Goal: Information Seeking & Learning: Check status

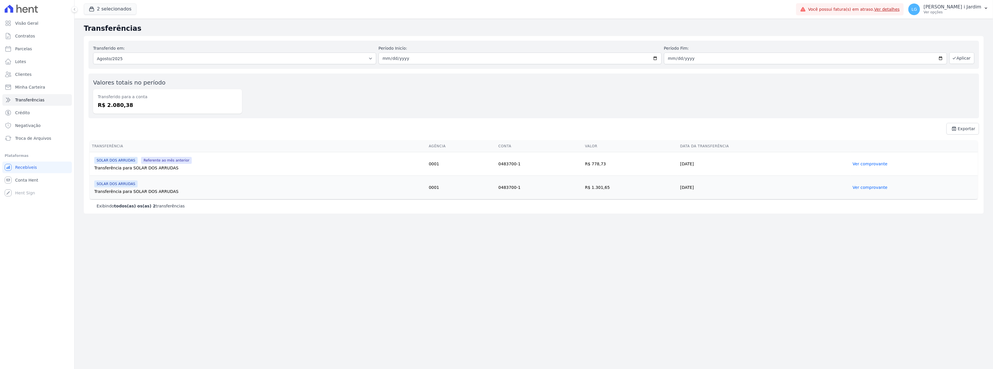
click at [233, 252] on div "Transferências Transferido em: Todos os meses Julho/2024 Agosto/2024 Setembro/2…" at bounding box center [533, 194] width 918 height 351
click at [105, 6] on button "2 selecionados" at bounding box center [110, 8] width 53 height 11
click at [104, 11] on button "2 selecionados" at bounding box center [110, 8] width 53 height 11
click at [97, 8] on div "button" at bounding box center [93, 9] width 8 height 6
click at [128, 8] on button "2 selecionados" at bounding box center [110, 8] width 53 height 11
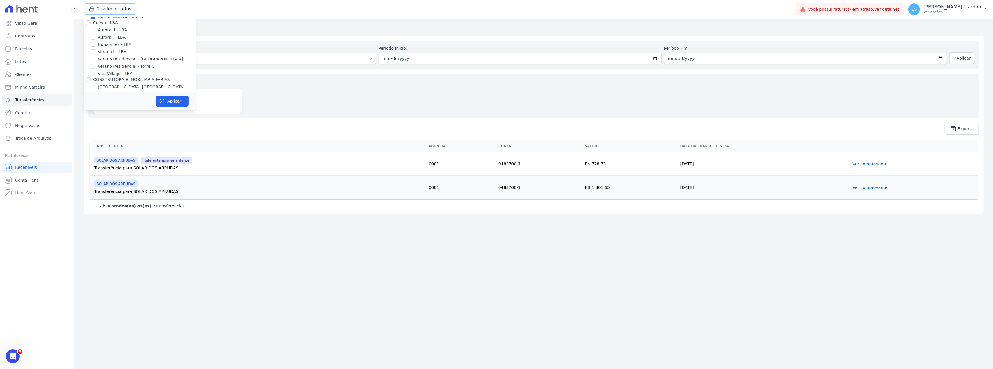
scroll to position [116, 0]
click at [106, 54] on label "SOLAR DOS ARRUDAS" at bounding box center [120, 55] width 45 height 6
click at [95, 54] on input "SOLAR DOS ARRUDAS" at bounding box center [93, 55] width 5 height 5
checkbox input "false"
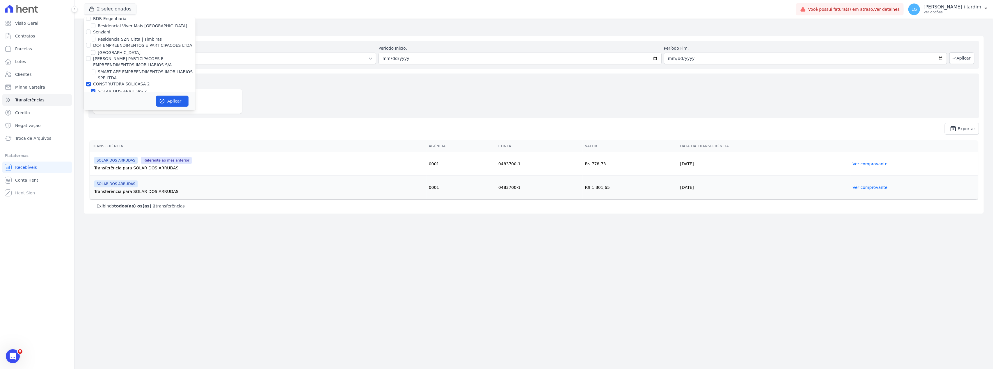
click at [114, 89] on label "SOLAR DOS ARRUDAS 2" at bounding box center [122, 92] width 49 height 6
click at [95, 89] on input "SOLAR DOS ARRUDAS 2" at bounding box center [93, 91] width 5 height 5
checkbox input "false"
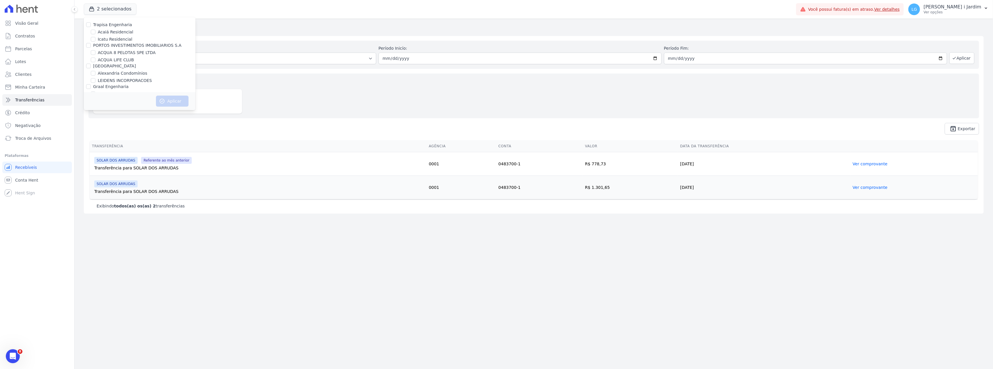
click at [112, 52] on label "ACQUA 8 PELOTAS SPE LTDA" at bounding box center [127, 53] width 58 height 6
click at [95, 52] on input "ACQUA 8 PELOTAS SPE LTDA" at bounding box center [93, 52] width 5 height 5
checkbox input "true"
click at [180, 103] on button "Aplicar" at bounding box center [172, 101] width 33 height 11
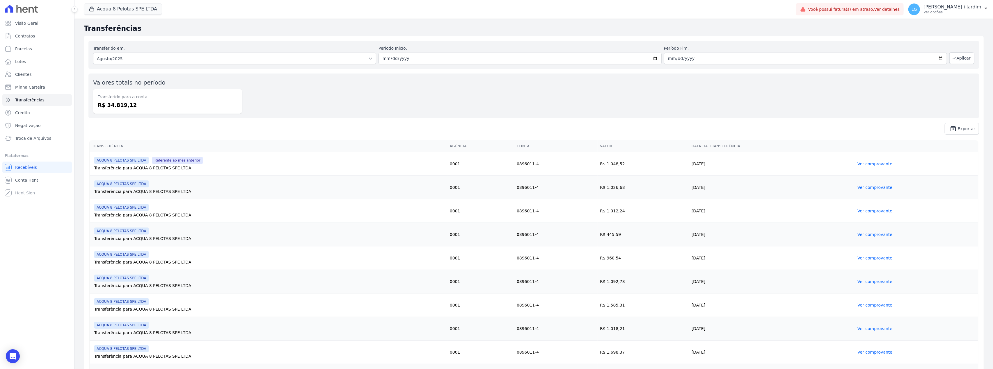
click at [339, 76] on div "Valores totais no período Transferido para a conta R$ 34.819,12" at bounding box center [533, 96] width 890 height 45
click at [116, 6] on button "Acqua 8 Pelotas SPE LTDA" at bounding box center [123, 8] width 78 height 11
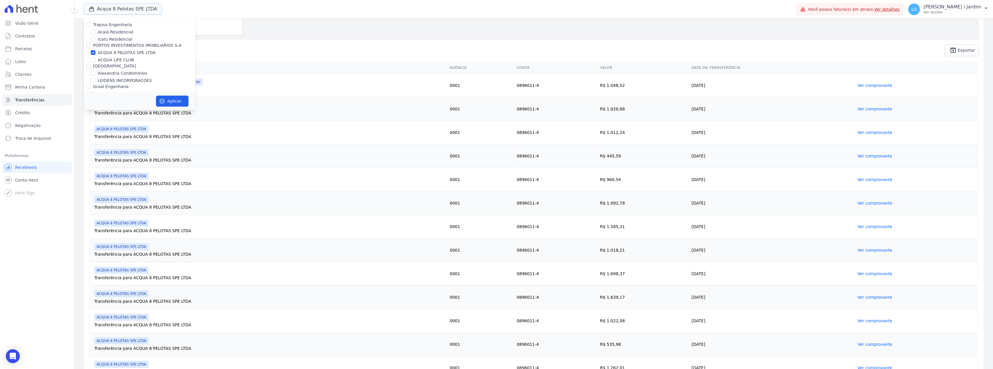
scroll to position [77, 0]
click at [114, 61] on label "ACQUA LIFE CLUB" at bounding box center [116, 60] width 36 height 6
click at [95, 61] on input "ACQUA LIFE CLUB" at bounding box center [93, 60] width 5 height 5
checkbox input "true"
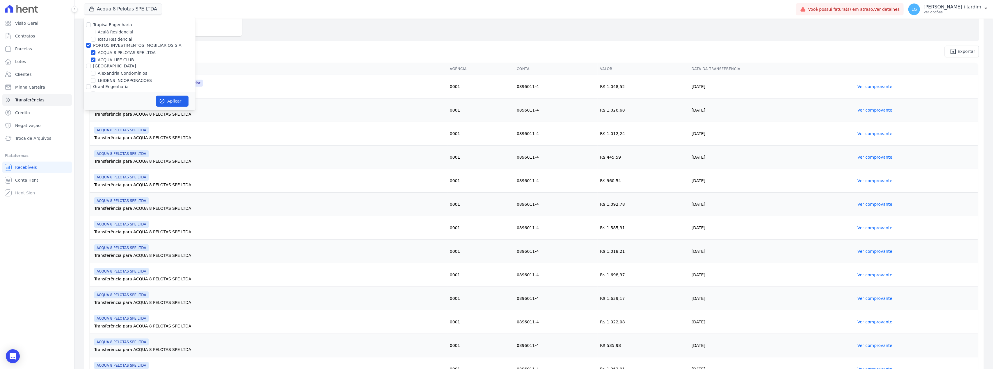
click at [120, 51] on label "ACQUA 8 PELOTAS SPE LTDA" at bounding box center [127, 53] width 58 height 6
click at [95, 51] on input "ACQUA 8 PELOTAS SPE LTDA" at bounding box center [93, 52] width 5 height 5
checkbox input "false"
click at [163, 97] on button "Aplicar" at bounding box center [172, 101] width 33 height 11
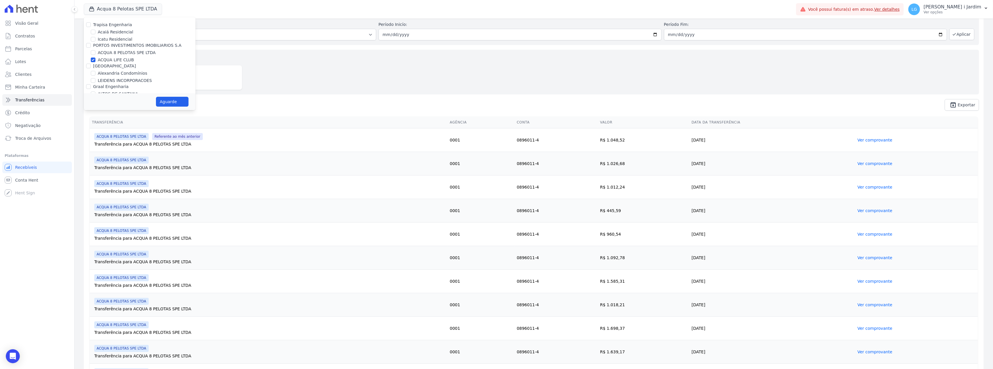
scroll to position [0, 0]
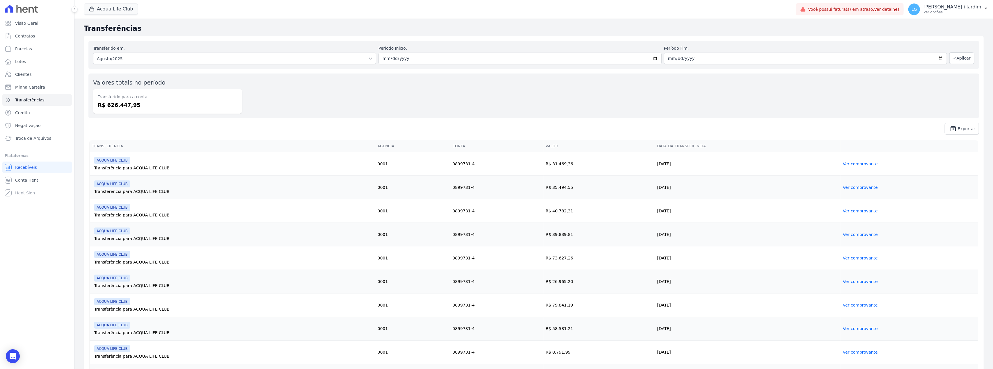
click at [259, 106] on div "Valores totais no período Transferido para a conta R$ 626.447,95" at bounding box center [533, 96] width 890 height 45
click at [44, 181] on link "Conta Hent" at bounding box center [37, 181] width 70 height 12
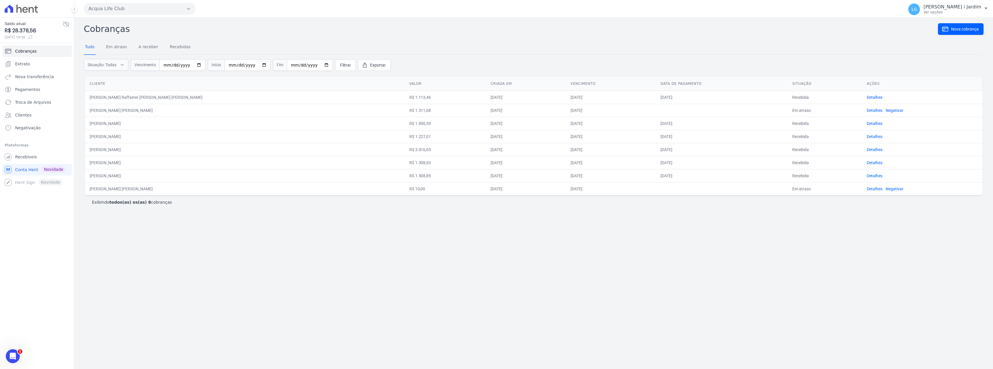
click at [66, 23] on icon at bounding box center [66, 24] width 6 height 5
click at [66, 23] on icon at bounding box center [66, 24] width 2 height 2
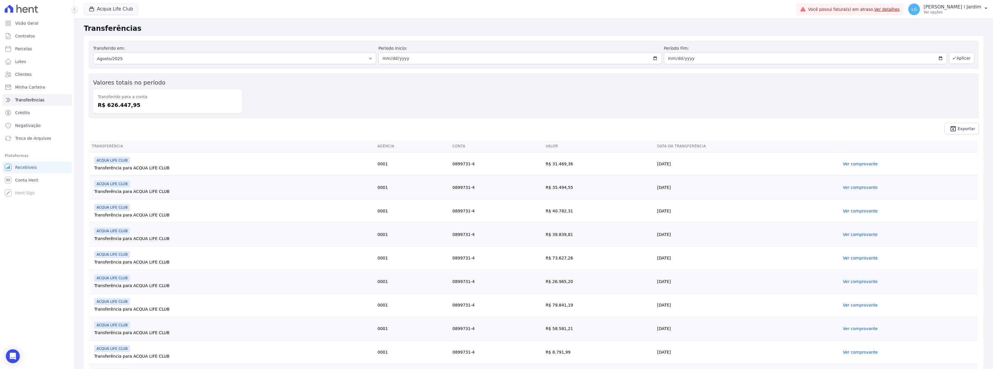
click at [22, 12] on icon at bounding box center [21, 9] width 33 height 8
click at [28, 23] on span "Visão Geral" at bounding box center [26, 23] width 23 height 6
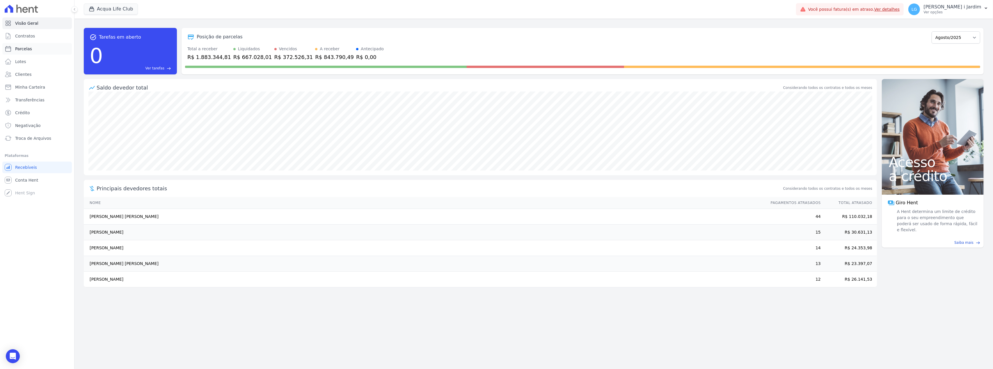
click at [53, 49] on link "Parcelas" at bounding box center [37, 49] width 70 height 12
select select
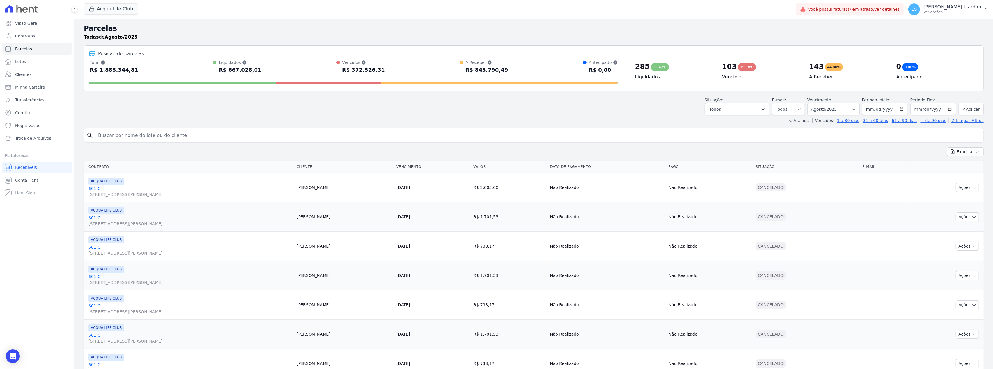
click at [114, 111] on div "Situação: Agendado Em Aberto Pago Processando Cancelado Vencido Transferindo De…" at bounding box center [534, 105] width 900 height 21
drag, startPoint x: 127, startPoint y: 71, endPoint x: 89, endPoint y: 57, distance: 40.8
click at [89, 57] on div "Posição de parcelas Total Soma das parcelas pagas, vencidas, em aberto e agenda…" at bounding box center [534, 68] width 900 height 46
click at [100, 96] on div "Situação: Agendado Em Aberto Pago Processando Cancelado Vencido Transferindo De…" at bounding box center [534, 105] width 900 height 21
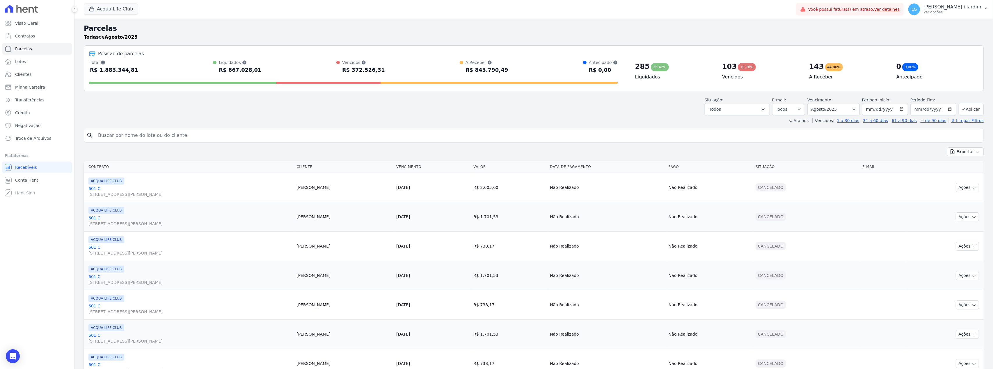
click at [100, 96] on div "Situação: Agendado Em Aberto Pago Processando Cancelado Vencido Transferindo De…" at bounding box center [534, 105] width 900 height 21
click at [104, 8] on button "Acqua Life Club" at bounding box center [111, 8] width 54 height 11
click at [114, 60] on label "ACQUA LIFE CLUB" at bounding box center [116, 60] width 36 height 6
click at [95, 60] on input "ACQUA LIFE CLUB" at bounding box center [93, 60] width 5 height 5
checkbox input "false"
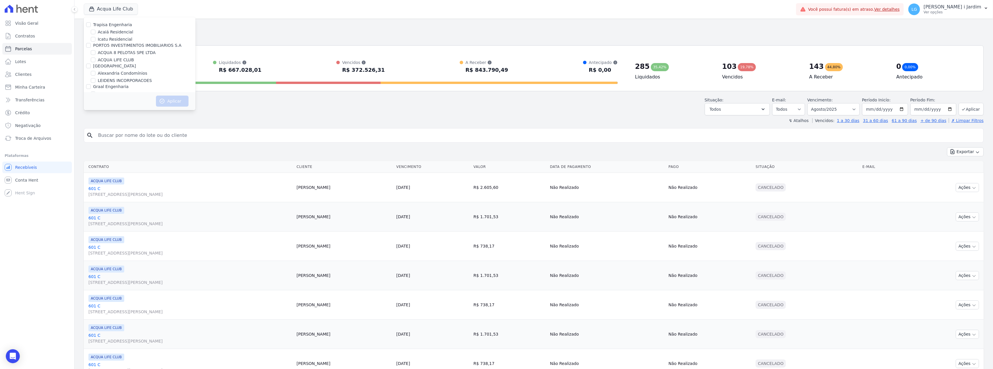
click at [114, 53] on label "ACQUA 8 PELOTAS SPE LTDA" at bounding box center [127, 53] width 58 height 6
click at [95, 53] on input "ACQUA 8 PELOTAS SPE LTDA" at bounding box center [93, 52] width 5 height 5
checkbox input "true"
click at [162, 102] on icon "button" at bounding box center [162, 101] width 6 height 6
select select
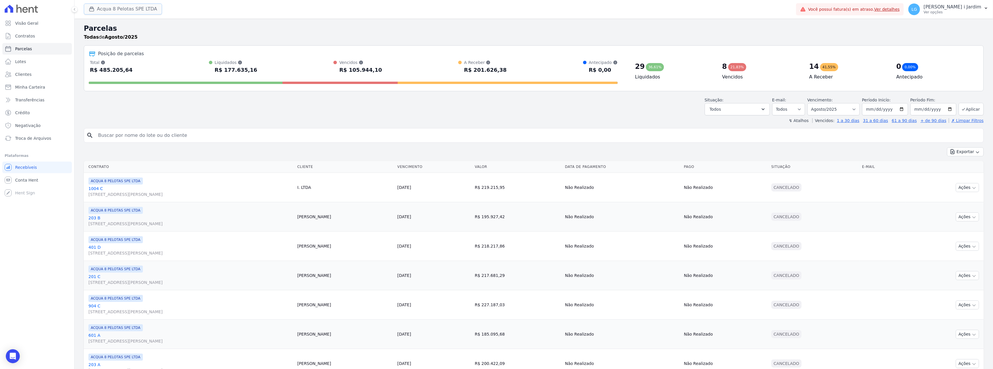
click at [121, 5] on button "Acqua 8 Pelotas SPE LTDA" at bounding box center [123, 8] width 78 height 11
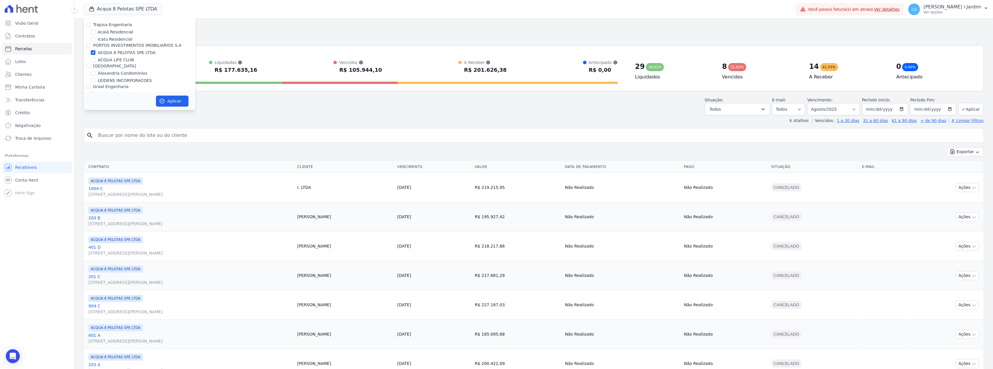
click at [105, 52] on label "ACQUA 8 PELOTAS SPE LTDA" at bounding box center [127, 53] width 58 height 6
click at [95, 52] on input "ACQUA 8 PELOTAS SPE LTDA" at bounding box center [93, 52] width 5 height 5
checkbox input "false"
click at [113, 58] on label "ACQUA LIFE CLUB" at bounding box center [116, 60] width 36 height 6
click at [95, 58] on input "ACQUA LIFE CLUB" at bounding box center [93, 60] width 5 height 5
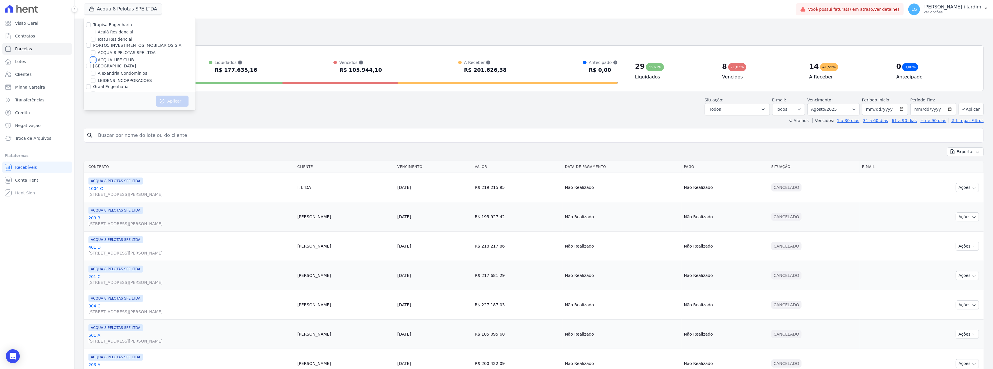
checkbox input "true"
click at [168, 99] on button "Aplicar" at bounding box center [172, 101] width 33 height 11
select select
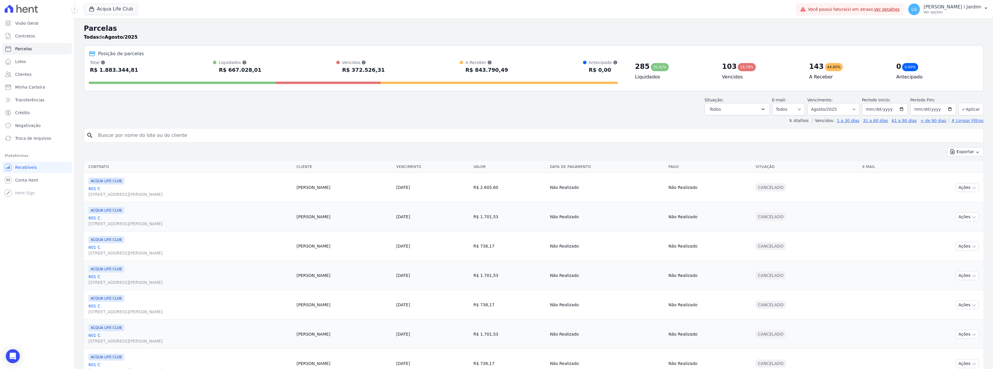
click at [285, 170] on th "Contrato" at bounding box center [189, 167] width 210 height 12
click at [47, 95] on link "Transferências" at bounding box center [37, 100] width 70 height 12
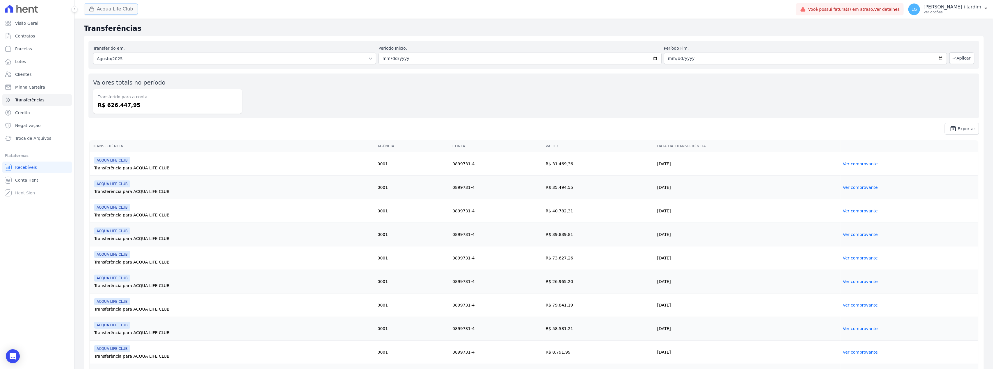
click at [124, 3] on button "Acqua Life Club" at bounding box center [111, 8] width 54 height 11
drag, startPoint x: 121, startPoint y: 50, endPoint x: 121, endPoint y: 57, distance: 7.3
click at [121, 50] on label "ACQUA 8 PELOTAS SPE LTDA" at bounding box center [127, 53] width 58 height 6
click at [95, 50] on input "ACQUA 8 PELOTAS SPE LTDA" at bounding box center [93, 52] width 5 height 5
checkbox input "true"
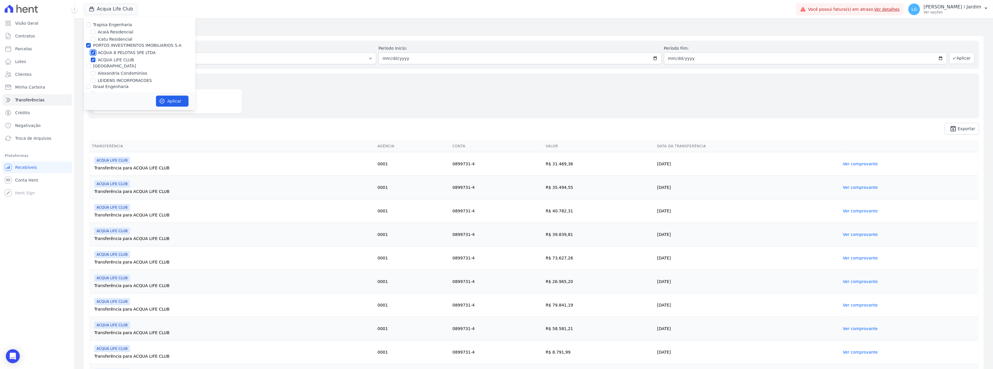
checkbox input "true"
click at [123, 62] on label "ACQUA LIFE CLUB" at bounding box center [116, 60] width 36 height 6
click at [95, 62] on input "ACQUA LIFE CLUB" at bounding box center [93, 60] width 5 height 5
checkbox input "false"
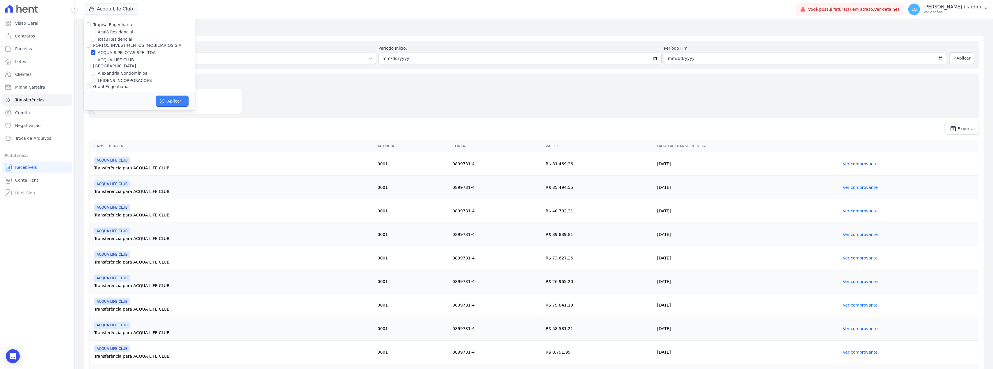
click at [164, 99] on icon "button" at bounding box center [162, 101] width 4 height 4
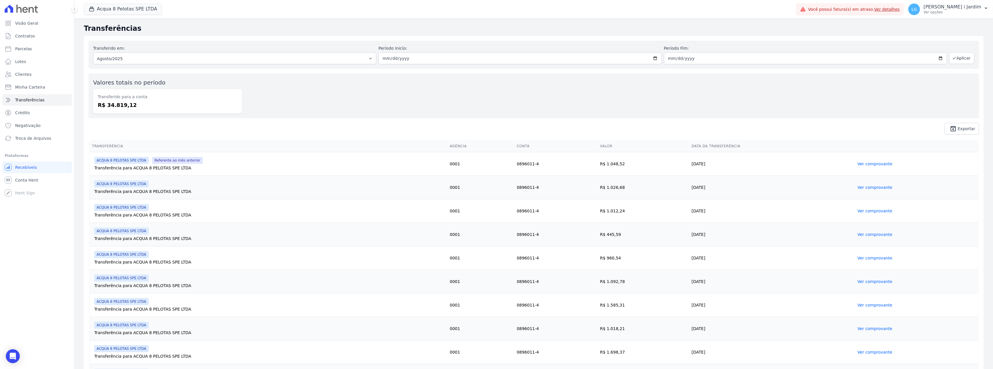
click at [116, 101] on dd "R$ 34.819,12" at bounding box center [168, 105] width 140 height 8
copy dd "34.819,12"
click at [36, 50] on link "Parcelas" at bounding box center [37, 49] width 70 height 12
select select
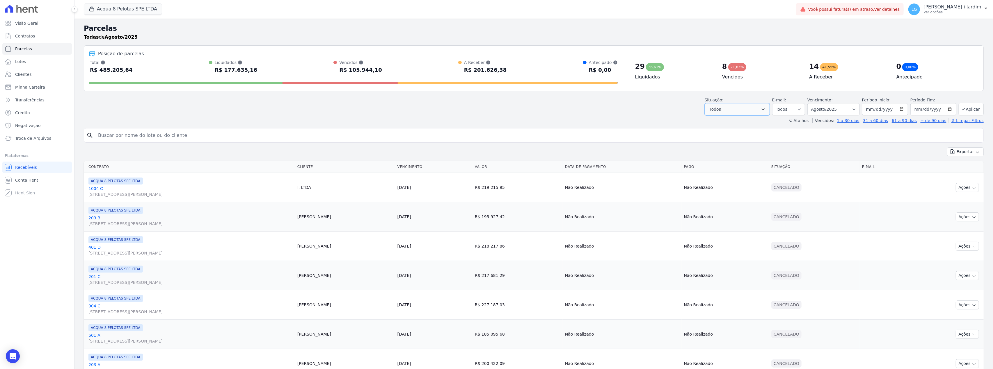
click at [718, 109] on span "Todos" at bounding box center [714, 109] width 11 height 7
click at [725, 123] on label "Selecionar todos" at bounding box center [733, 124] width 34 height 5
click at [714, 123] on input "Selecionar todos" at bounding box center [711, 124] width 5 height 5
checkbox input "false"
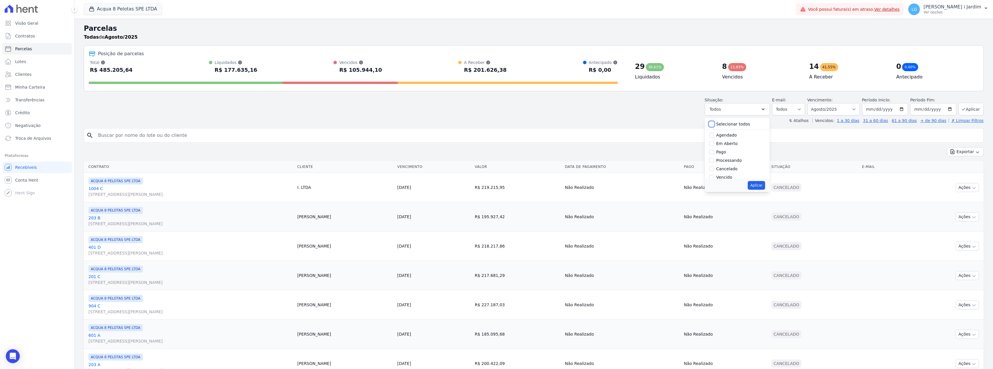
checkbox input "false"
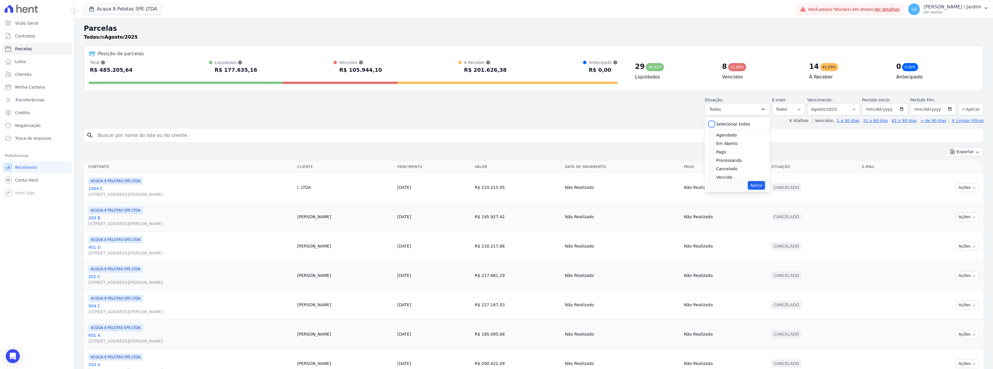
checkbox input "false"
click at [728, 141] on label "Em Aberto" at bounding box center [727, 143] width 22 height 5
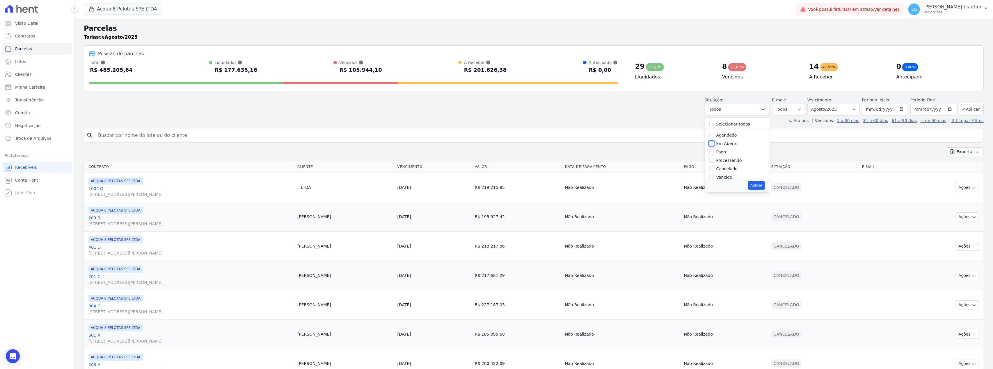
click at [714, 141] on input "Em Aberto" at bounding box center [711, 143] width 5 height 5
checkbox input "true"
click at [760, 188] on button "Aplicar" at bounding box center [756, 185] width 17 height 9
select select "pending"
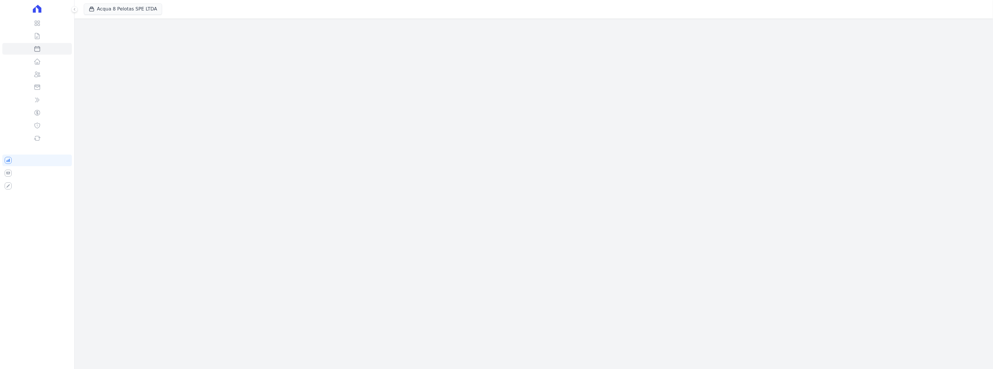
select select
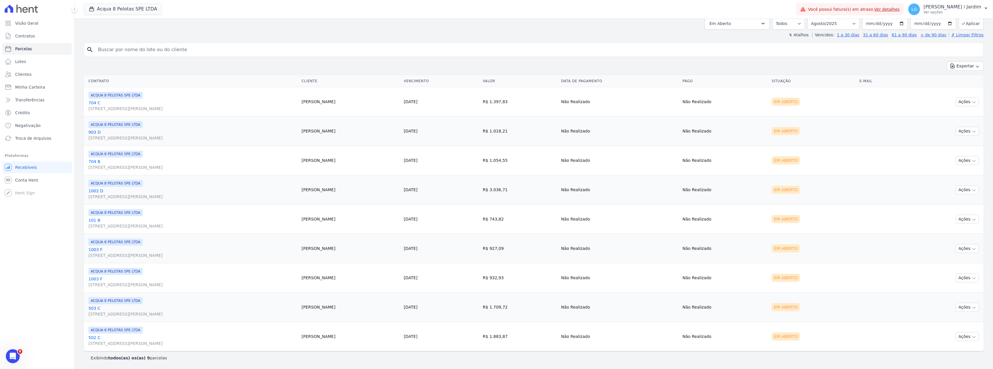
click at [188, 50] on input "search" at bounding box center [538, 50] width 886 height 12
click at [450, 62] on div "Exportar Exportar PDF Exportar CSV" at bounding box center [534, 69] width 900 height 14
click at [51, 50] on link "Parcelas" at bounding box center [37, 49] width 70 height 12
select select
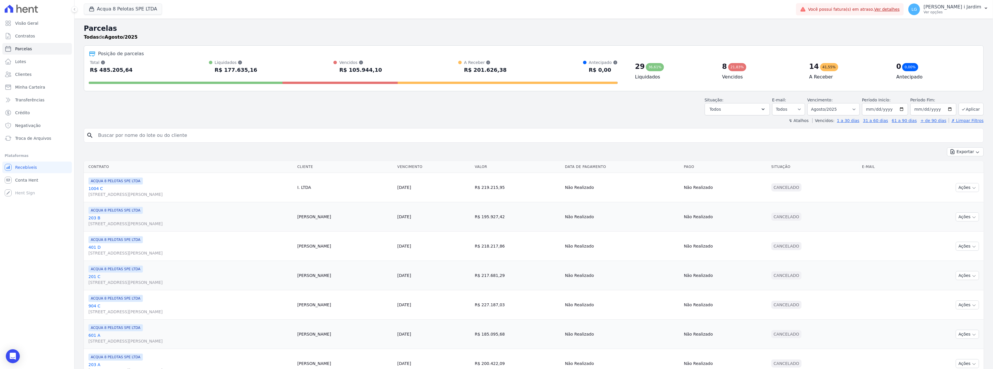
click at [120, 16] on div "Acqua 8 Pelotas SPE LTDA Trapisa Engenharia Acaiá Residencial Icatu Residencial…" at bounding box center [439, 9] width 710 height 19
click at [122, 9] on button "Acqua 8 Pelotas SPE LTDA" at bounding box center [123, 8] width 78 height 11
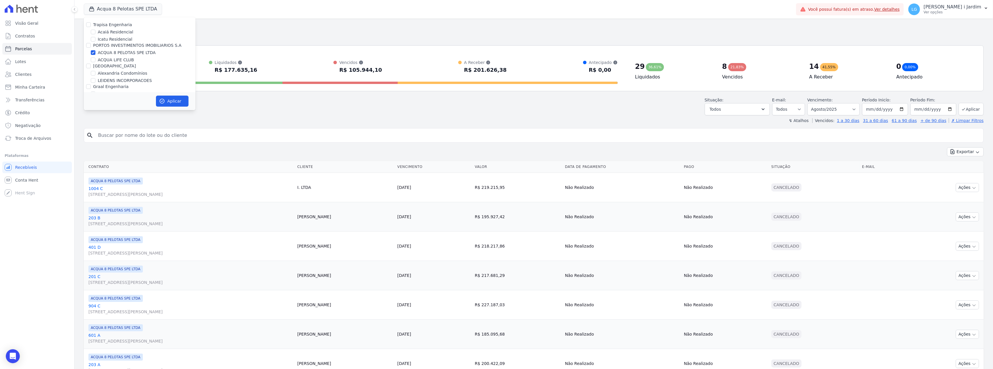
click at [120, 52] on label "ACQUA 8 PELOTAS SPE LTDA" at bounding box center [127, 53] width 58 height 6
click at [95, 52] on input "ACQUA 8 PELOTAS SPE LTDA" at bounding box center [93, 52] width 5 height 5
checkbox input "false"
click at [120, 77] on label "FLEX PARTICIPACOES LTDA" at bounding box center [120, 79] width 54 height 5
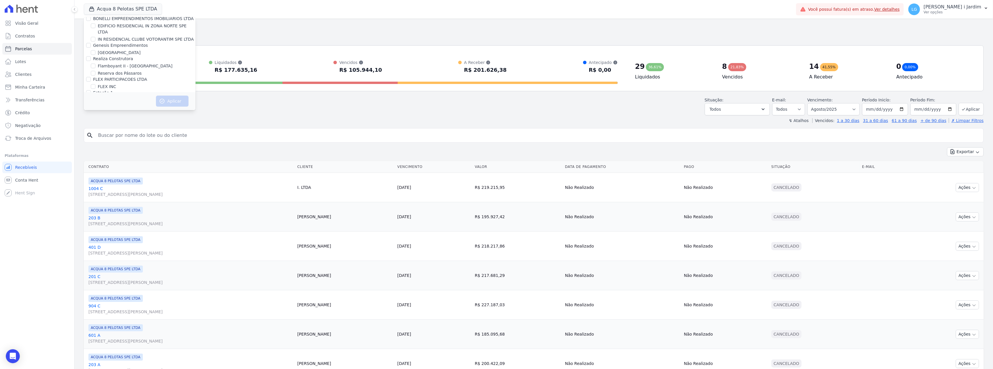
click at [91, 77] on input "FLEX PARTICIPACOES LTDA" at bounding box center [88, 79] width 5 height 5
checkbox input "true"
click at [163, 100] on icon "button" at bounding box center [162, 101] width 6 height 6
click at [49, 100] on link "Transferências" at bounding box center [37, 100] width 70 height 12
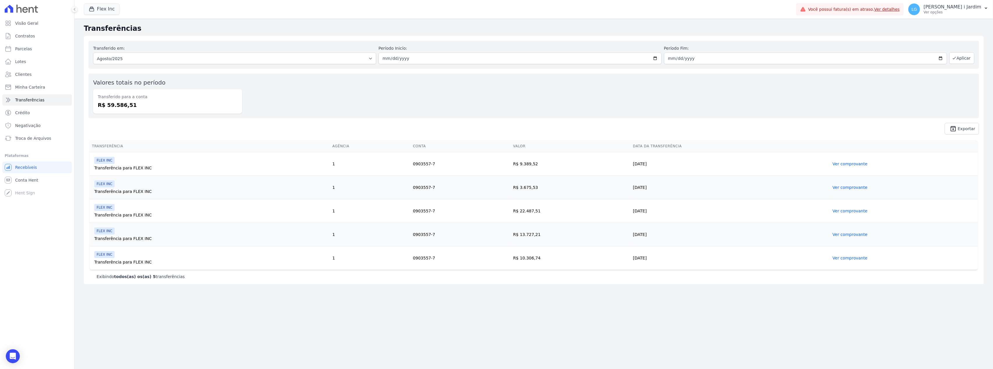
click at [422, 124] on span "unarchive Exportar" at bounding box center [533, 129] width 890 height 12
click at [32, 181] on span "Conta Hent" at bounding box center [26, 180] width 23 height 6
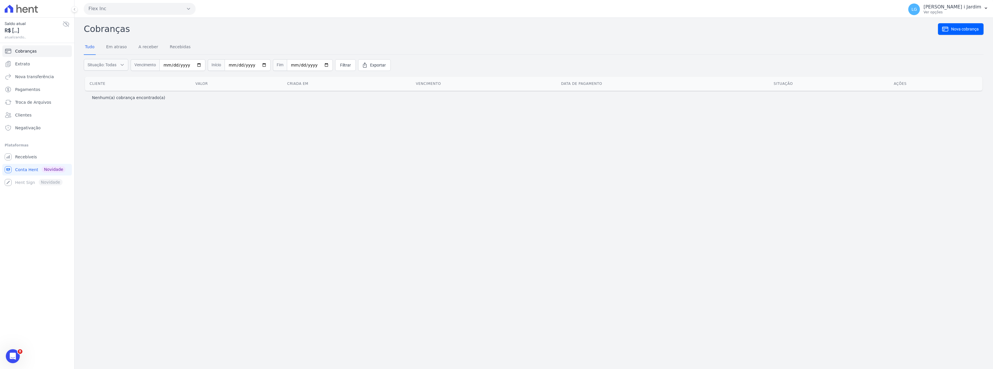
click at [64, 26] on icon at bounding box center [66, 24] width 7 height 7
click at [17, 31] on span "******" at bounding box center [34, 31] width 58 height 8
click at [148, 136] on div "Cobranças Nova cobrança Tudo Em atraso A receber Recebidas Situação: Todas Em a…" at bounding box center [533, 194] width 918 height 352
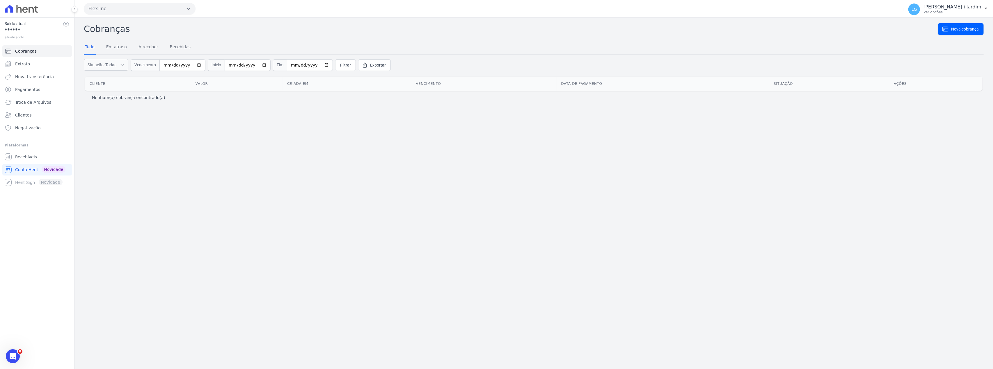
click at [290, 224] on div "Cobranças Nova cobrança Tudo Em atraso A receber Recebidas Situação: Todas Em a…" at bounding box center [533, 194] width 918 height 352
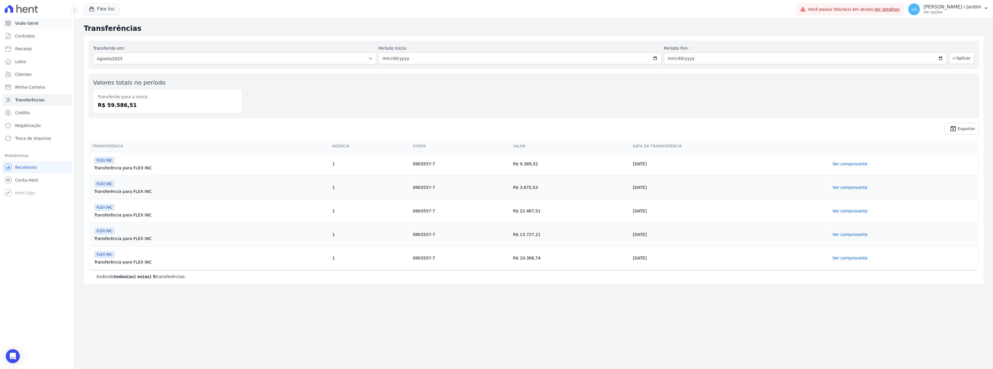
click at [33, 27] on link "Visão Geral" at bounding box center [37, 23] width 70 height 12
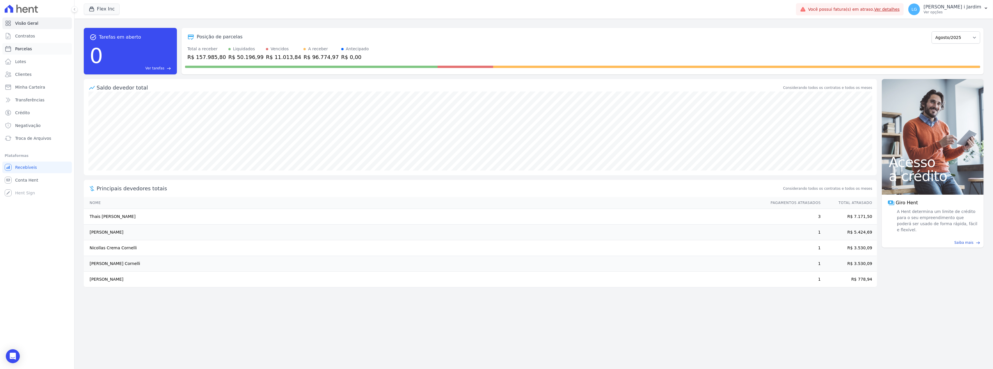
click at [42, 53] on link "Parcelas" at bounding box center [37, 49] width 70 height 12
select select
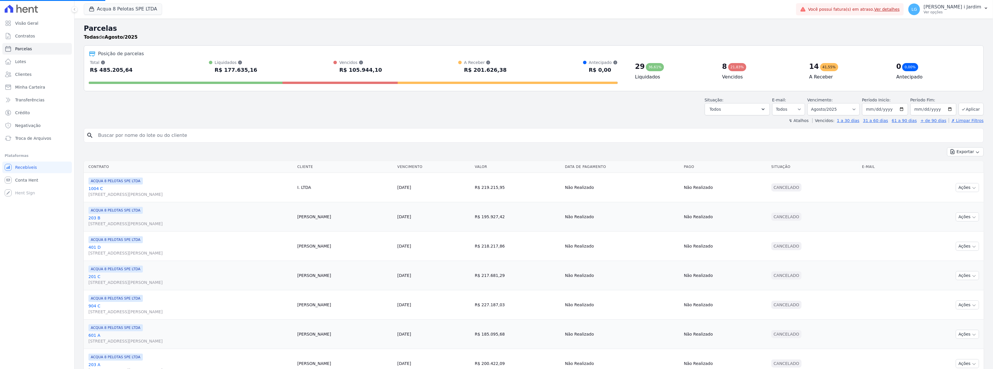
select select
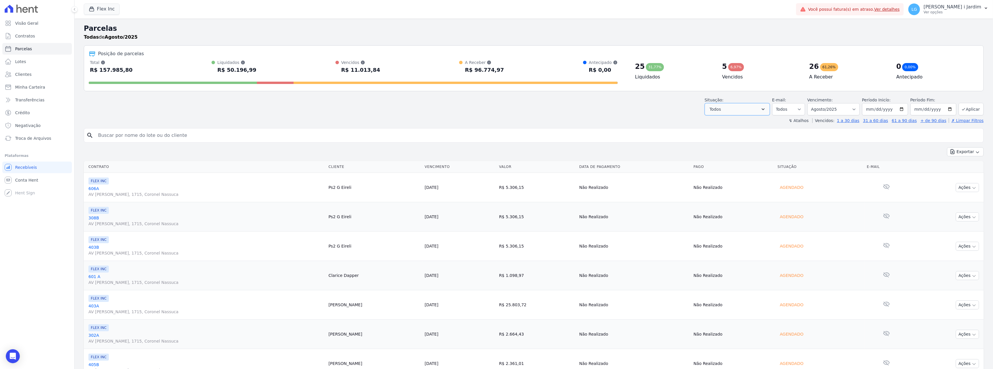
click at [747, 112] on button "Todos" at bounding box center [736, 109] width 65 height 12
click at [737, 122] on label "Selecionar todos" at bounding box center [733, 124] width 34 height 5
click at [714, 122] on input "Selecionar todos" at bounding box center [711, 124] width 5 height 5
checkbox input "false"
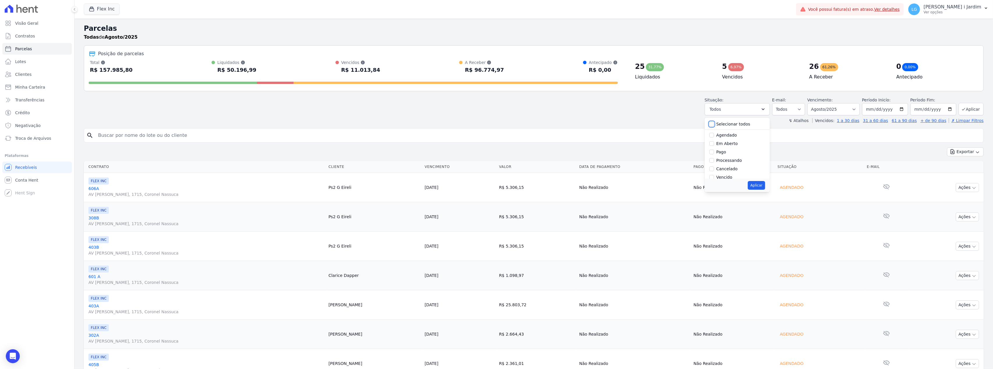
checkbox input "false"
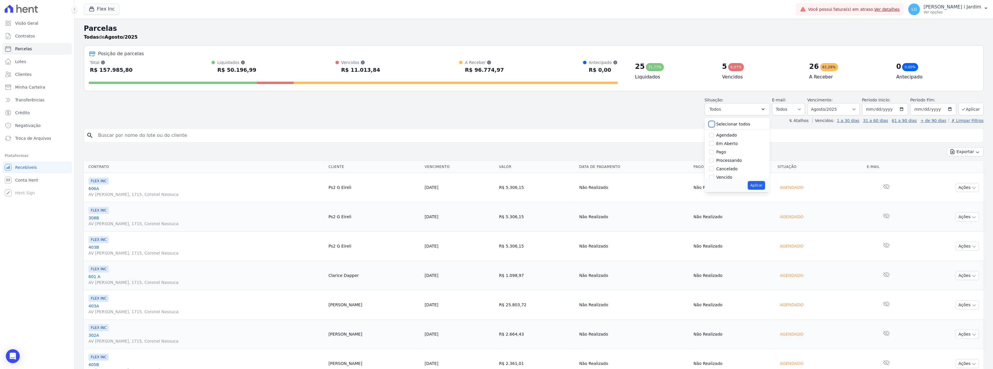
checkbox input "false"
click at [729, 146] on label "Em Aberto" at bounding box center [727, 143] width 22 height 5
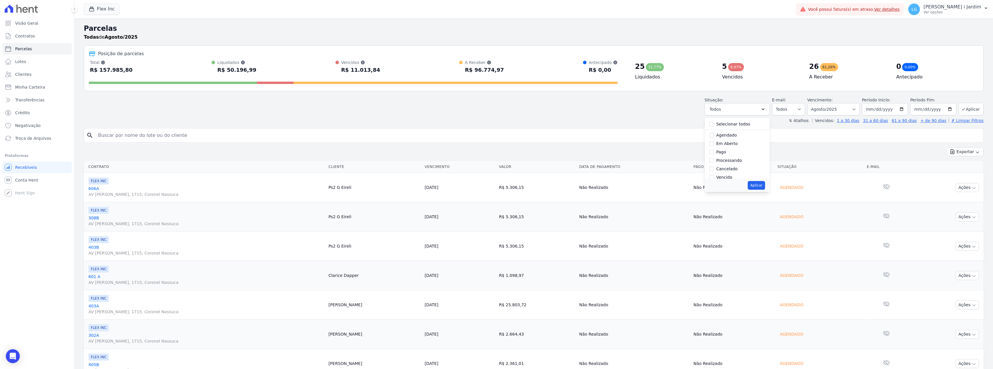
click at [714, 146] on input "Em Aberto" at bounding box center [711, 143] width 5 height 5
checkbox input "true"
click at [756, 183] on button "Aplicar" at bounding box center [756, 185] width 17 height 9
select select "pending"
